Goal: Navigation & Orientation: Find specific page/section

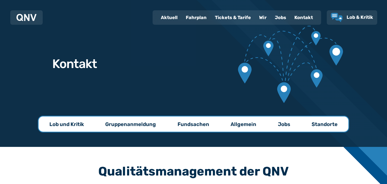
click at [290, 23] on div "Kontakt" at bounding box center [303, 17] width 27 height 13
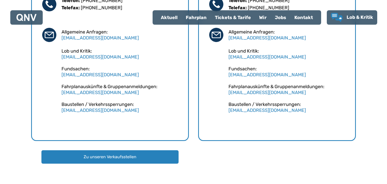
scroll to position [409, 0]
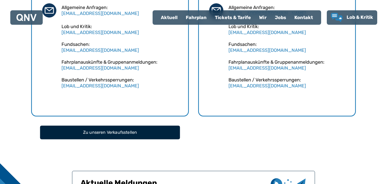
click at [137, 139] on button "Zu unseren Verkaufsstellen" at bounding box center [110, 132] width 140 height 14
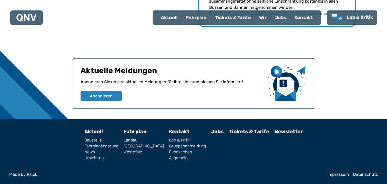
scroll to position [789, 0]
click at [28, 20] on img at bounding box center [26, 17] width 20 height 7
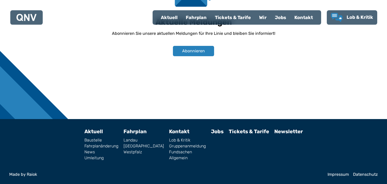
scroll to position [468, 0]
click at [332, 176] on link "Impressum" at bounding box center [338, 174] width 21 height 4
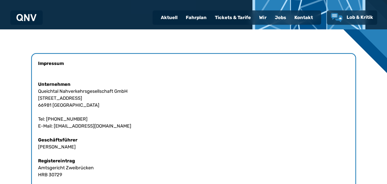
scroll to position [117, 0]
